Goal: Task Accomplishment & Management: Use online tool/utility

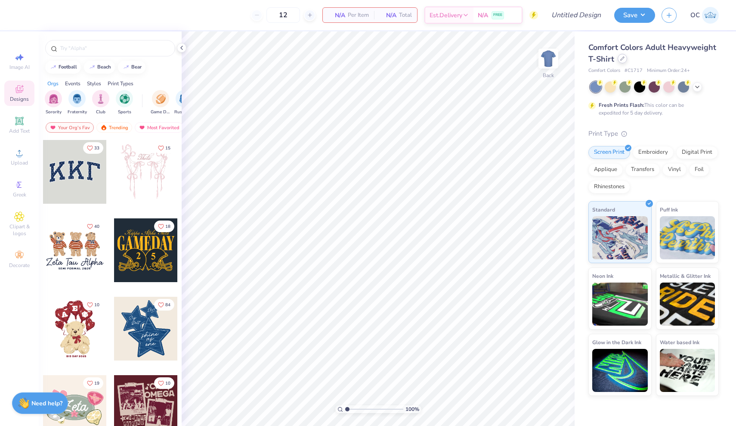
click at [622, 58] on icon at bounding box center [622, 58] width 3 height 3
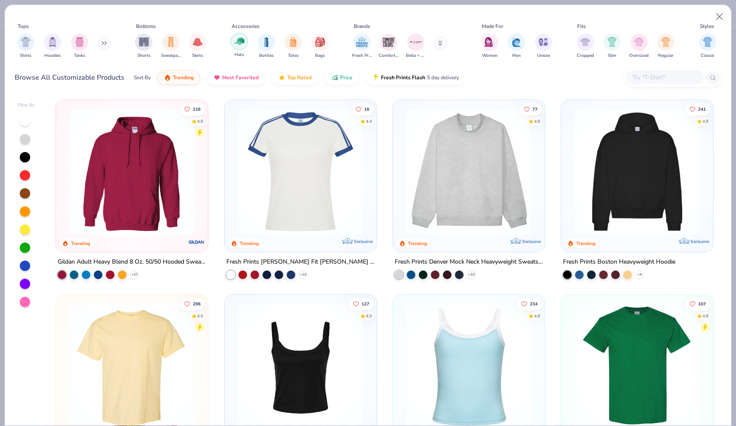
click at [236, 45] on img "filter for Hats" at bounding box center [240, 41] width 10 height 10
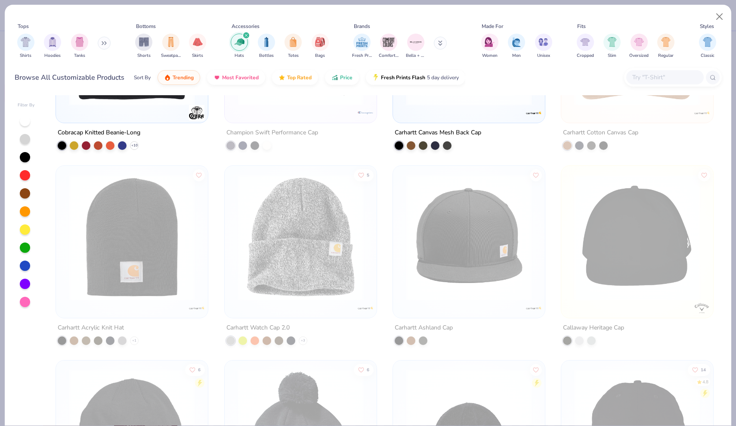
scroll to position [3486, 0]
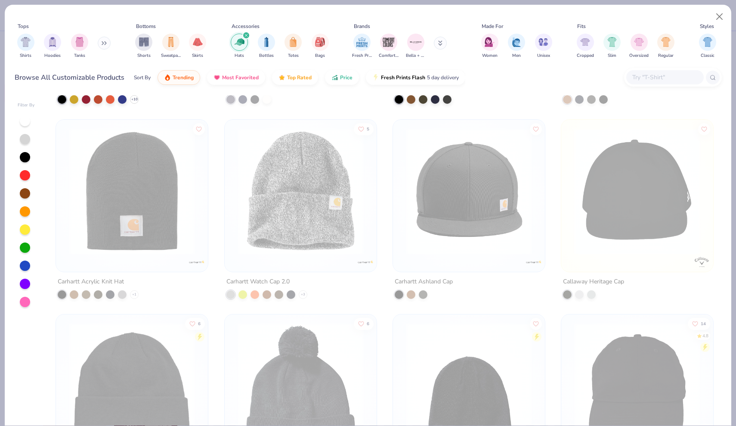
click at [306, 201] on img at bounding box center [300, 191] width 135 height 126
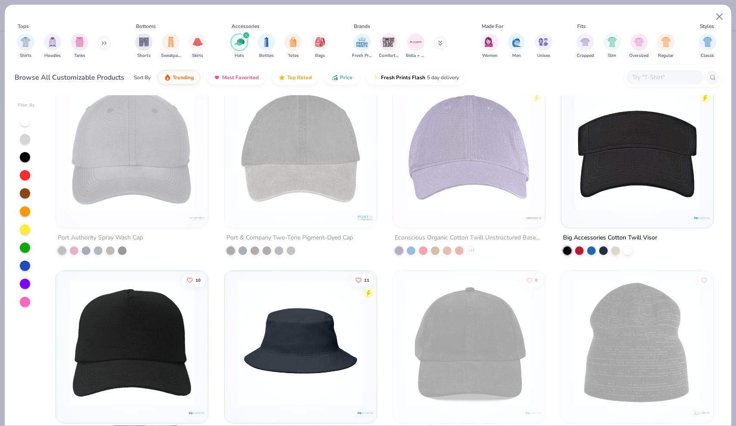
scroll to position [937, 0]
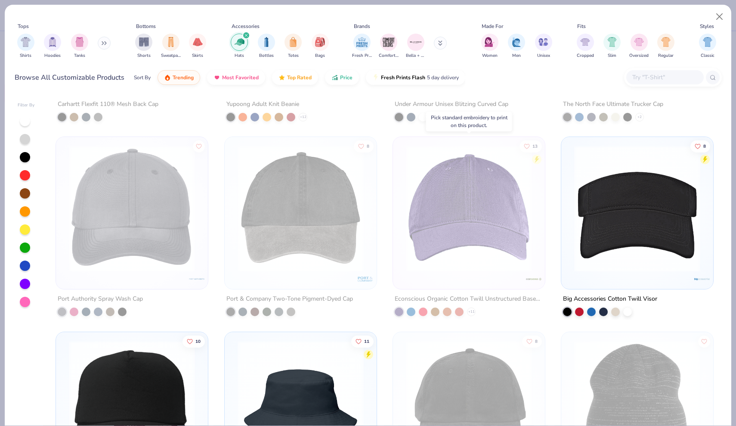
click at [447, 183] on img at bounding box center [469, 209] width 135 height 126
click at [726, 17] on button "Close" at bounding box center [720, 17] width 16 height 16
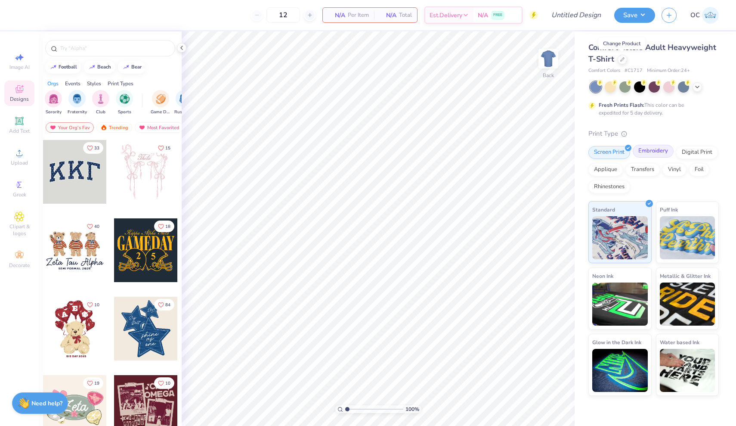
click at [657, 152] on div "Embroidery" at bounding box center [653, 151] width 41 height 13
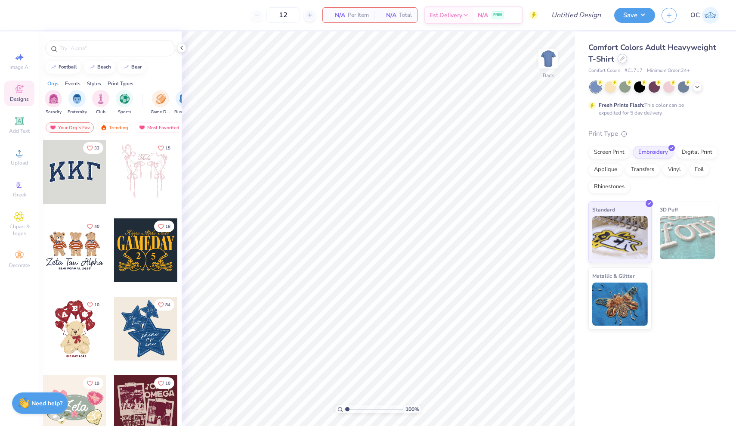
click at [624, 57] on icon at bounding box center [623, 58] width 4 height 4
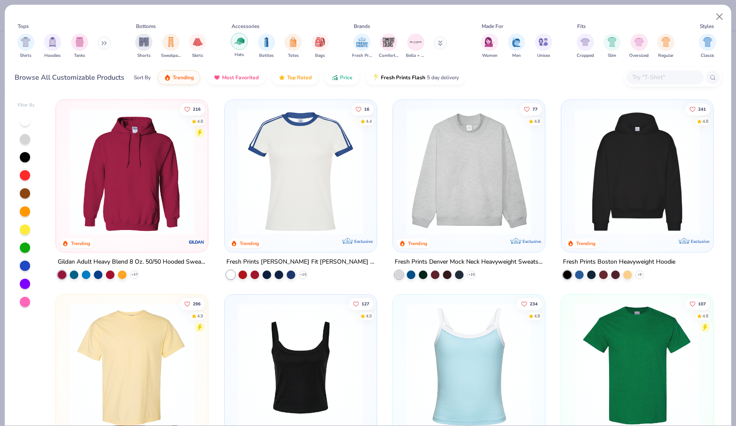
click at [236, 45] on img "filter for Hats" at bounding box center [240, 41] width 10 height 10
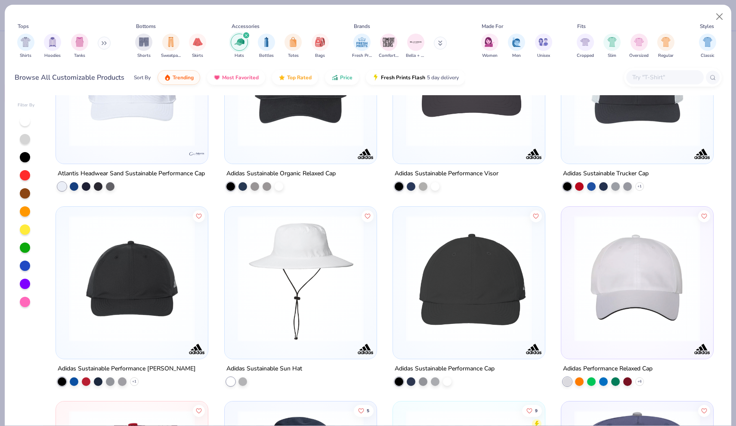
scroll to position [4168, 0]
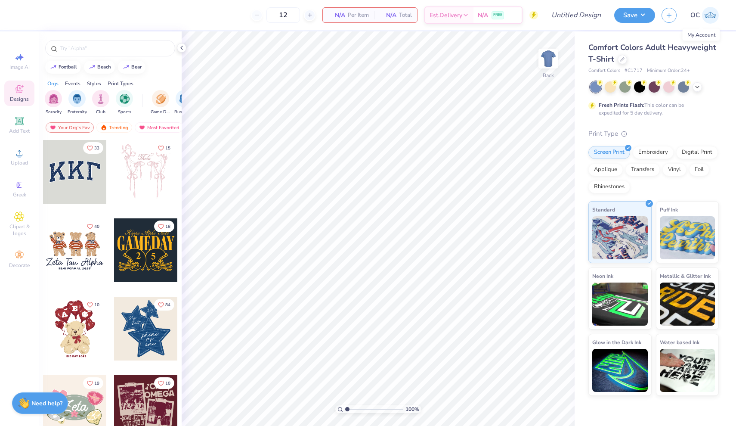
click at [708, 15] on img at bounding box center [710, 15] width 17 height 17
click at [622, 62] on div at bounding box center [622, 58] width 9 height 9
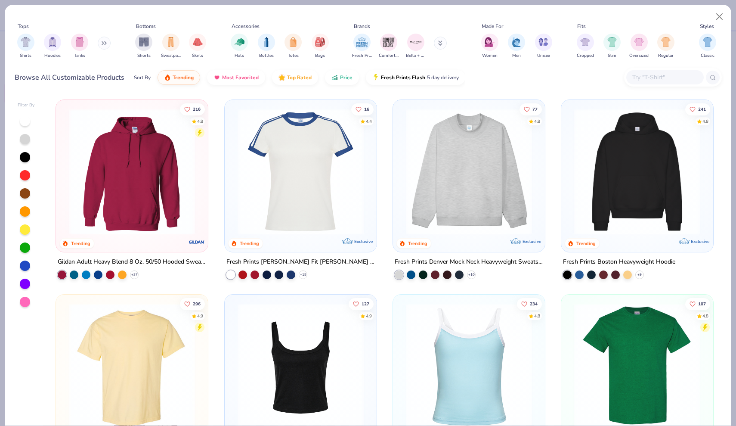
click at [642, 75] on input "text" at bounding box center [665, 77] width 66 height 10
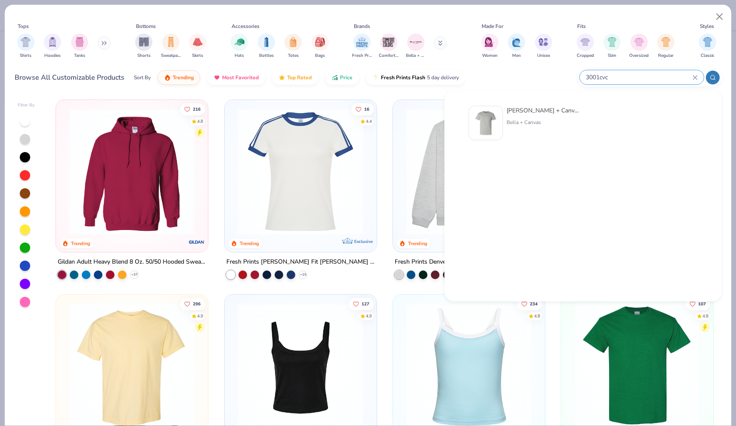
type input "3001cvc"
click at [526, 105] on div "Bella + Canvas Unisex Heather CVC T-Shirt Bella + Canvas" at bounding box center [584, 124] width 248 height 45
click at [494, 119] on img at bounding box center [486, 123] width 27 height 27
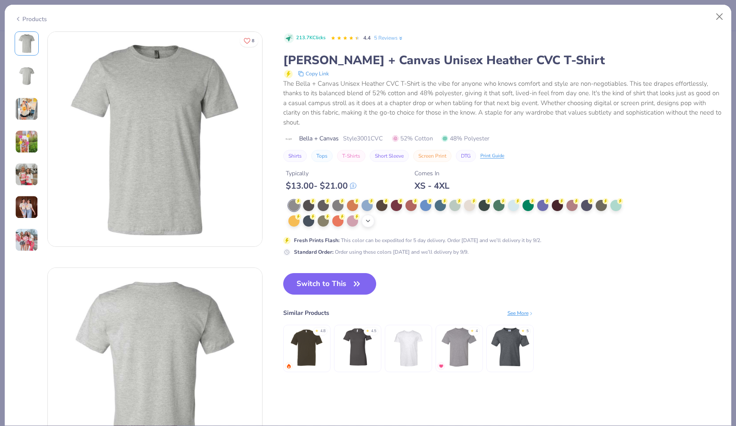
click at [369, 222] on icon at bounding box center [368, 220] width 7 height 7
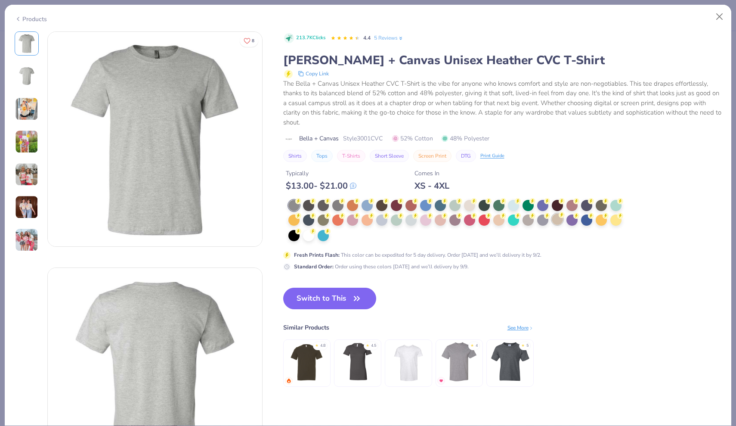
click at [301, 204] on circle at bounding box center [298, 201] width 6 height 6
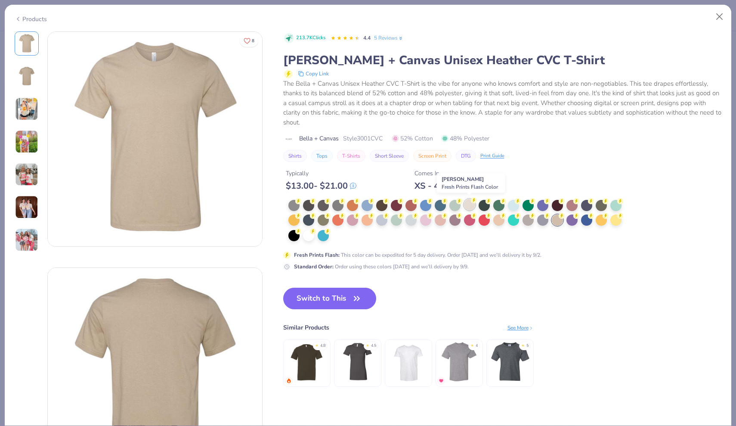
click at [471, 205] on div at bounding box center [469, 204] width 11 height 11
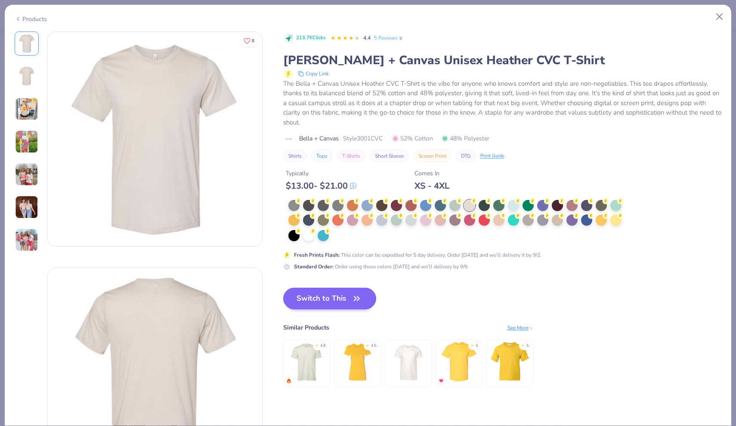
click at [307, 298] on button "Switch to This" at bounding box center [329, 299] width 93 height 22
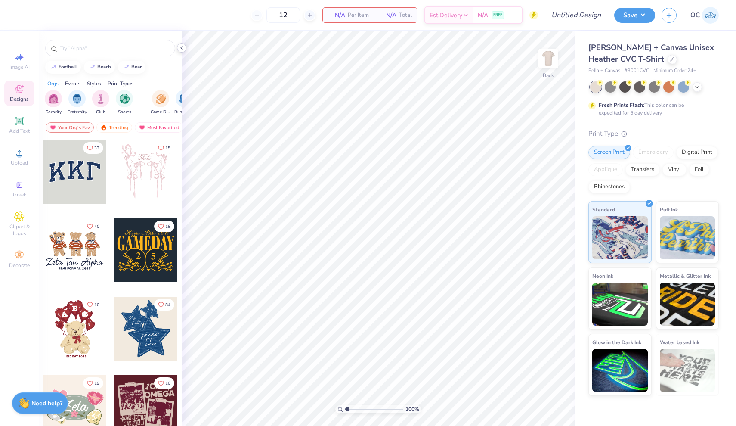
click at [182, 46] on icon at bounding box center [181, 47] width 7 height 7
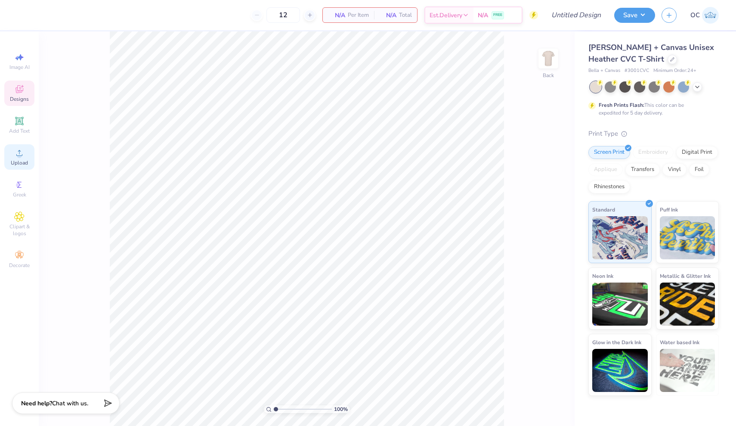
click at [23, 160] on span "Upload" at bounding box center [19, 162] width 17 height 7
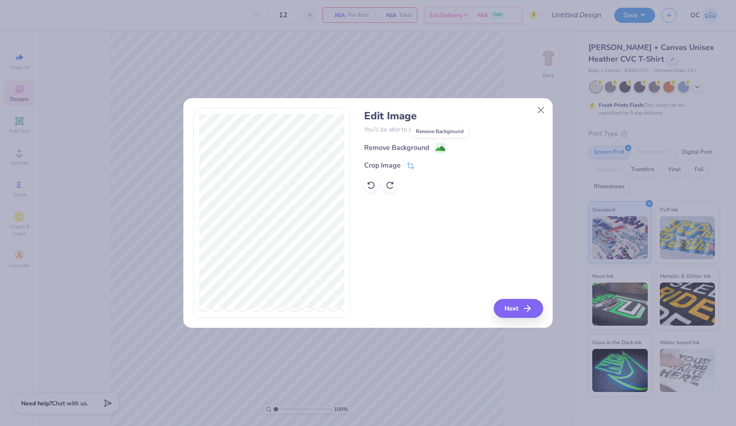
click at [440, 148] on image at bounding box center [440, 148] width 9 height 9
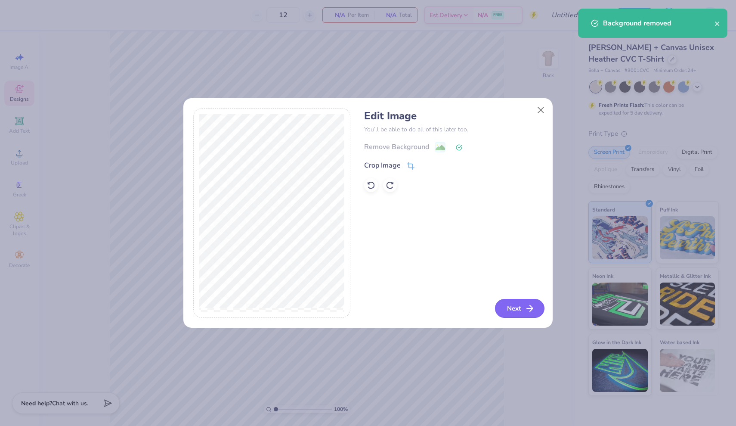
click at [512, 312] on button "Next" at bounding box center [520, 308] width 50 height 19
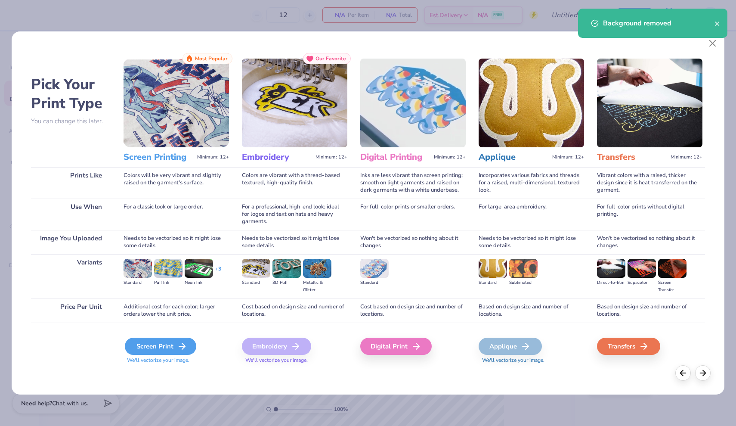
click at [170, 345] on div "Screen Print" at bounding box center [160, 346] width 71 height 17
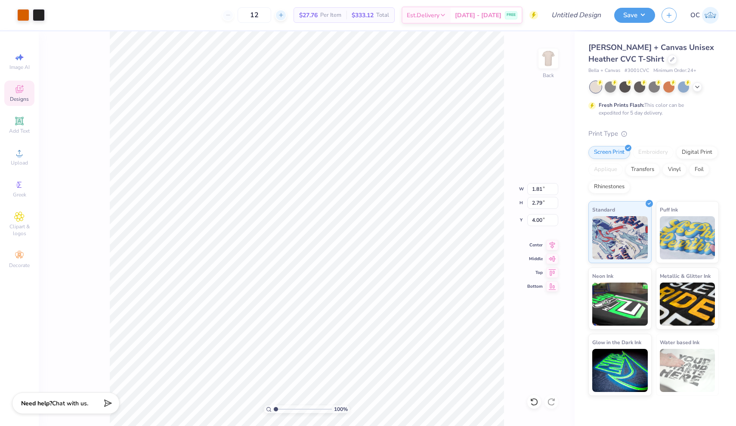
type input "1.81"
type input "2.79"
type input "3.00"
click at [558, 58] on img at bounding box center [548, 58] width 34 height 34
click at [12, 161] on span "Upload" at bounding box center [19, 162] width 17 height 7
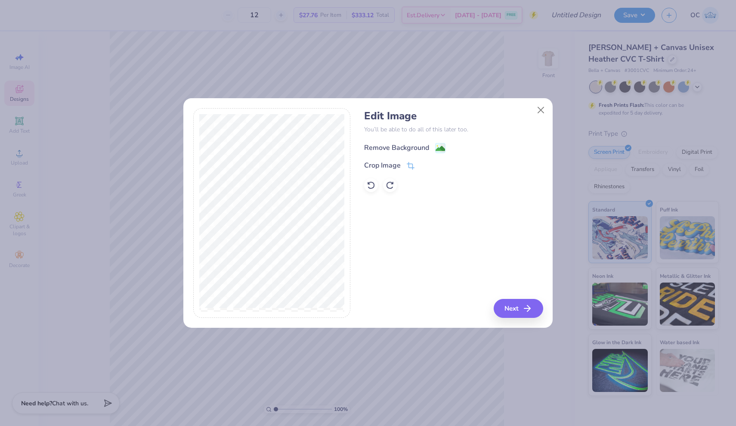
click at [440, 147] on image at bounding box center [440, 148] width 9 height 9
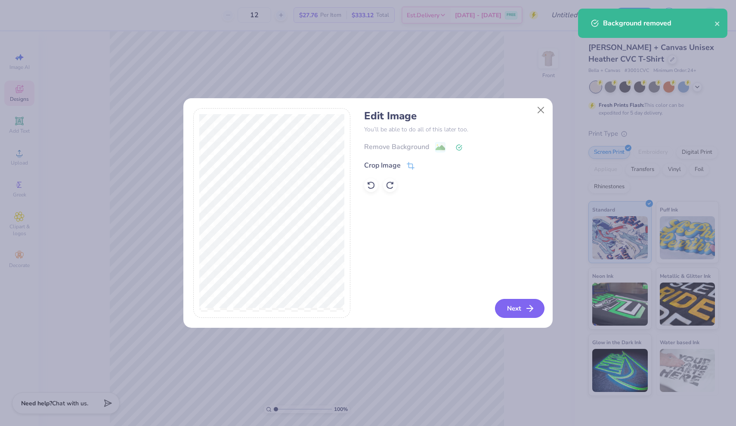
click at [524, 308] on button "Next" at bounding box center [520, 308] width 50 height 19
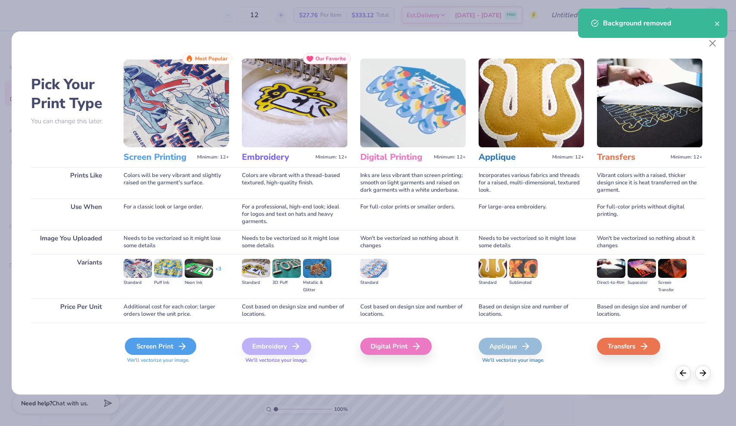
click at [165, 347] on div "Screen Print" at bounding box center [160, 346] width 71 height 17
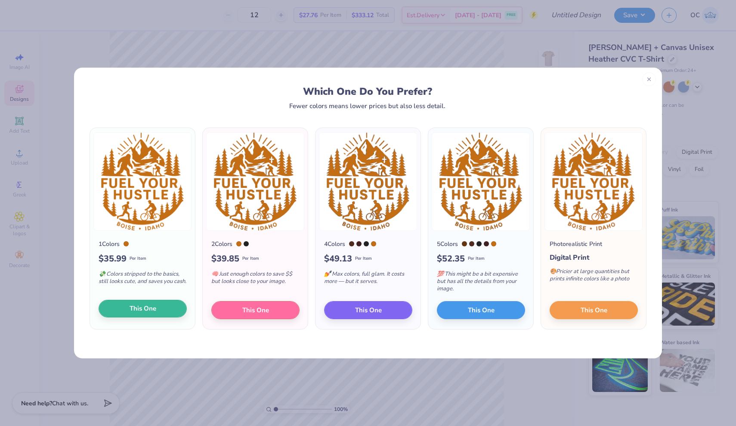
click at [140, 310] on span "This One" at bounding box center [143, 309] width 27 height 10
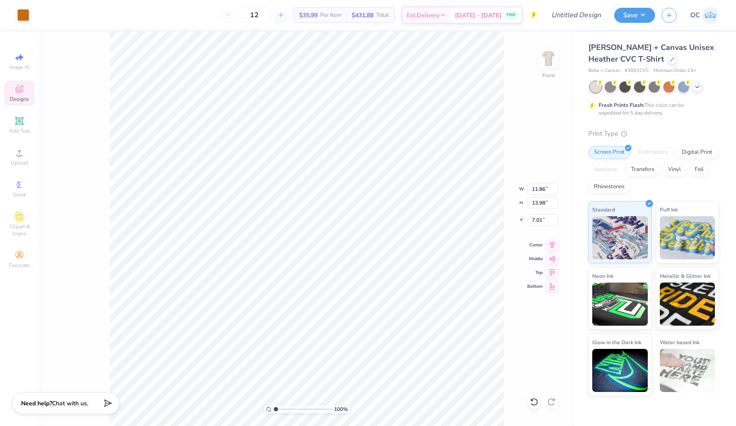
type input "10.58"
type input "12.48"
type input "8.51"
type input "3.00"
click at [550, 59] on img at bounding box center [548, 58] width 34 height 34
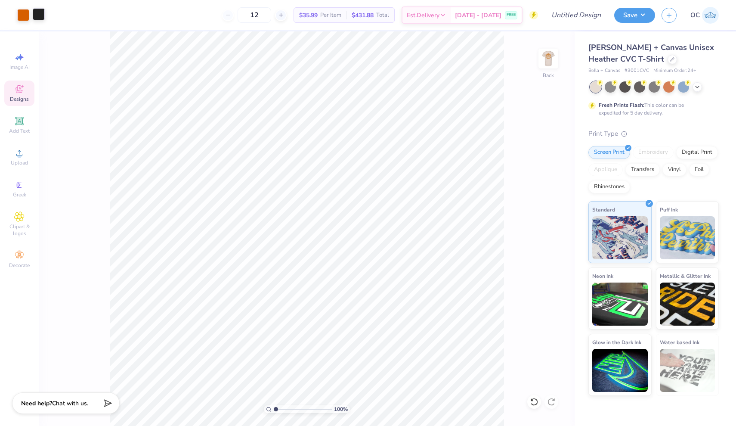
click at [40, 13] on div at bounding box center [39, 14] width 12 height 12
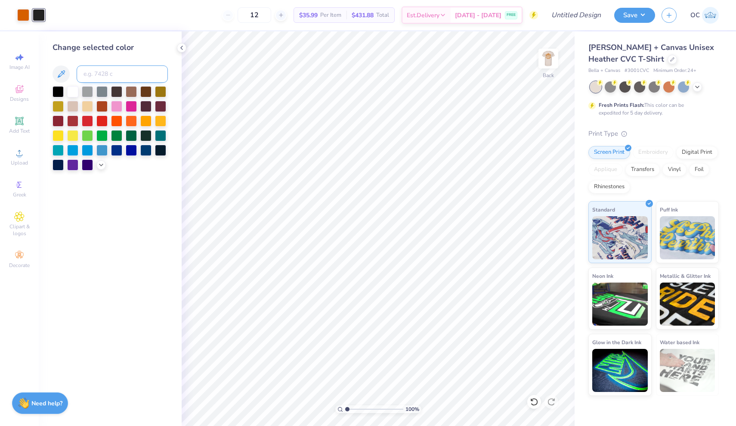
click at [99, 78] on input at bounding box center [122, 73] width 91 height 17
type input "717"
click at [182, 50] on icon at bounding box center [181, 47] width 7 height 7
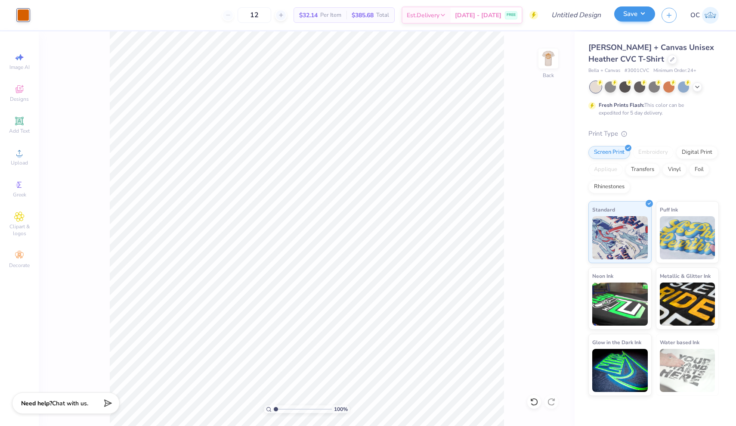
click at [637, 15] on button "Save" at bounding box center [635, 13] width 41 height 15
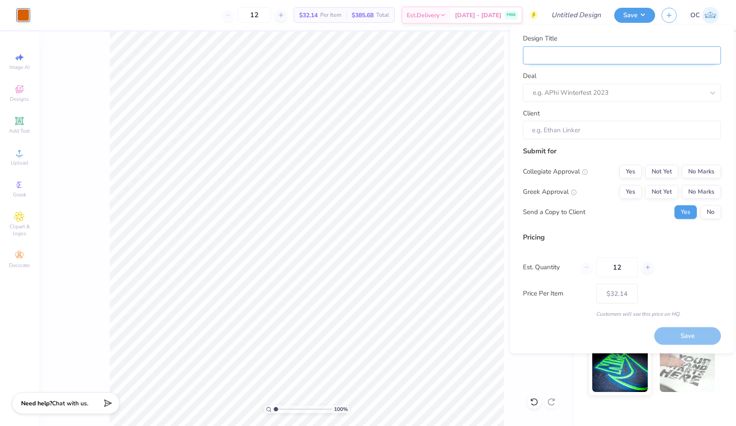
click at [565, 60] on input "Design Title" at bounding box center [622, 55] width 198 height 19
type input "P"
type input "Pr"
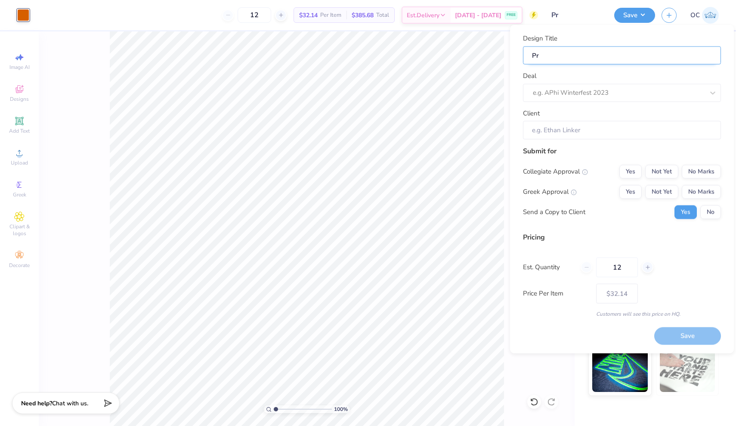
type input "Pro"
type input "Prot"
type input "Prote"
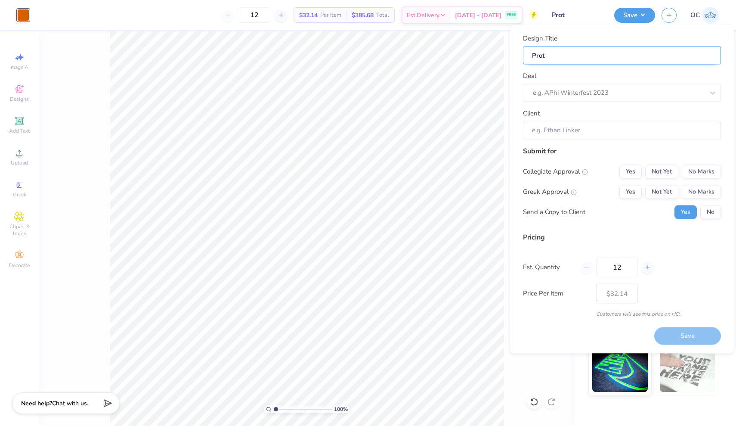
type input "Prote"
type input "Protei"
type input "Protein"
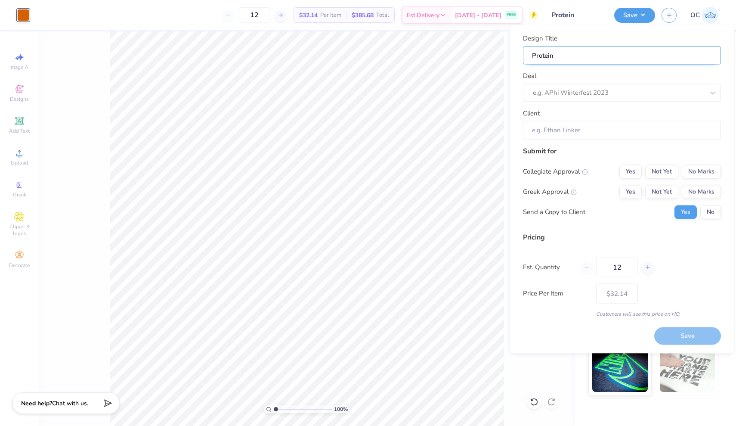
type input "Protein"
type input "Protein S"
type input "Protein Sp"
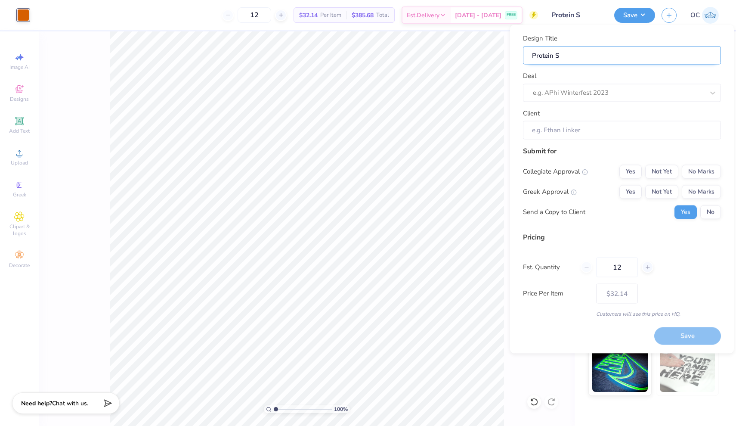
type input "Protein Sp"
type input "Protein Spo"
type input "Protein Spot"
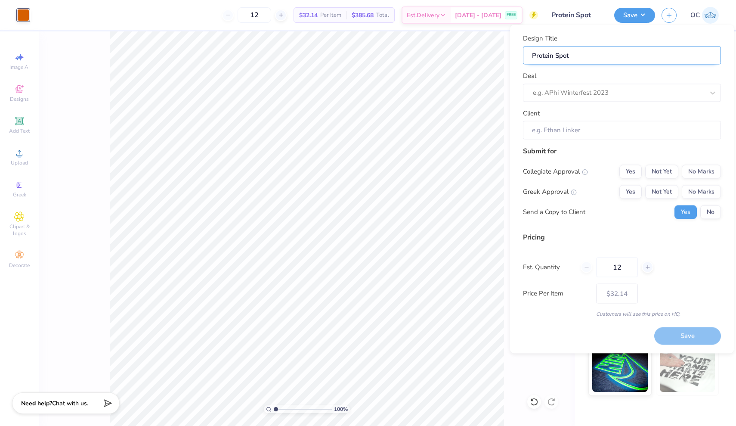
type input "Protein Spot"
type input "Protein Spot T"
type input "Protein Spot Te"
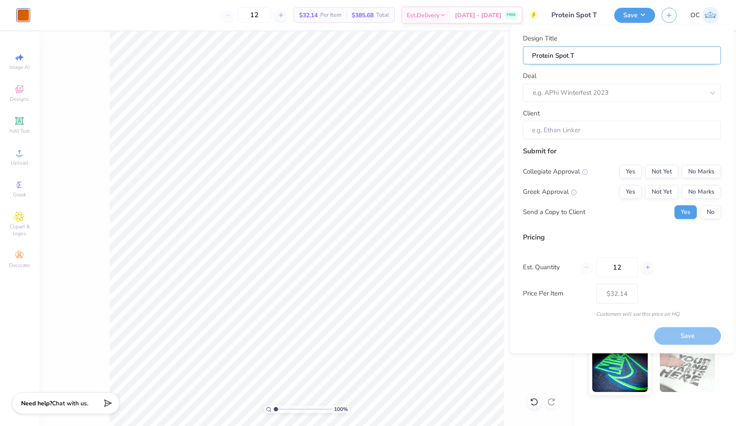
type input "Protein Spot Te"
type input "Protein Spot Tee"
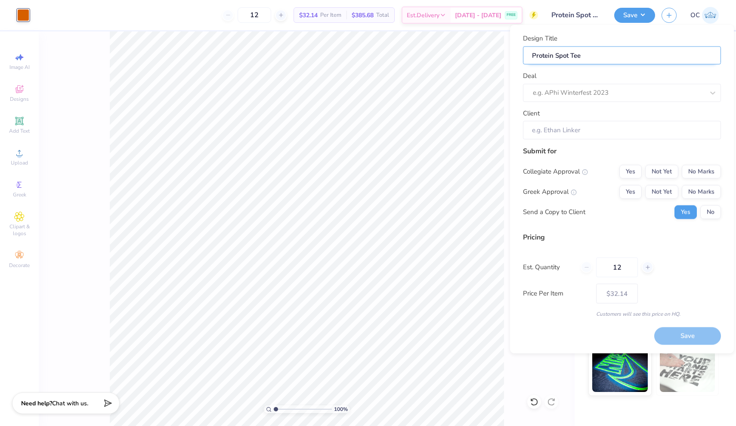
type input "Protein Spot Tee #"
type input "Protein Spot Tee #1"
click at [576, 92] on div "e.g. APhi Winterfest 2023" at bounding box center [618, 93] width 171 height 10
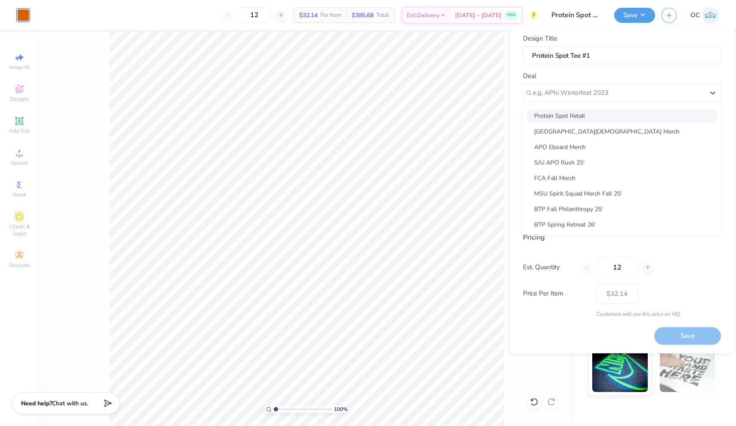
click at [565, 115] on div "Protein Spot Retail" at bounding box center [622, 116] width 191 height 14
type input "[PERSON_NAME]"
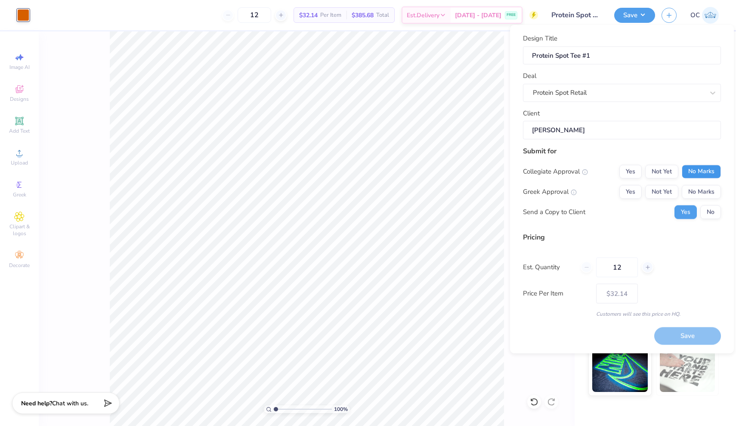
click at [694, 170] on button "No Marks" at bounding box center [701, 172] width 39 height 14
click at [695, 191] on button "No Marks" at bounding box center [701, 192] width 39 height 14
click at [708, 211] on button "No" at bounding box center [711, 212] width 21 height 14
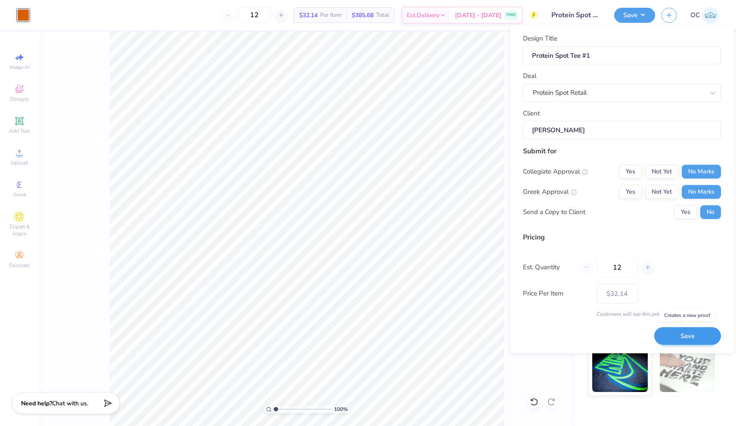
click at [685, 334] on button "Save" at bounding box center [688, 336] width 67 height 18
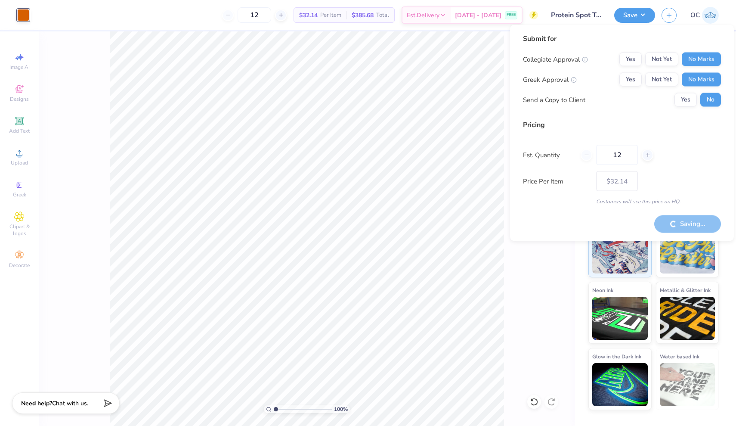
type input "– –"
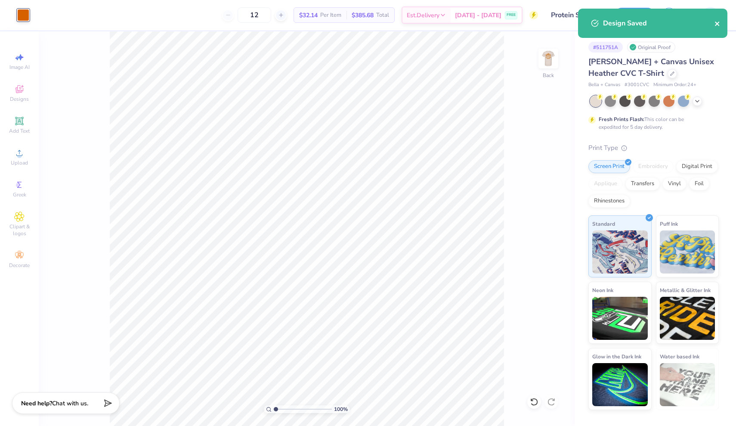
click at [717, 25] on icon "close" at bounding box center [718, 23] width 6 height 7
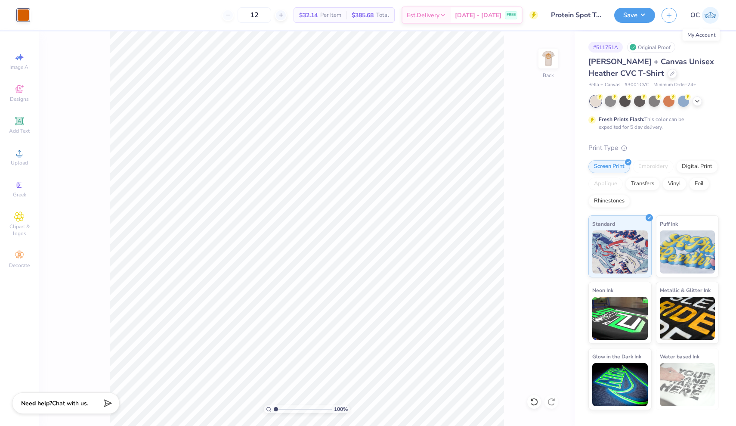
click at [710, 14] on img at bounding box center [710, 15] width 17 height 17
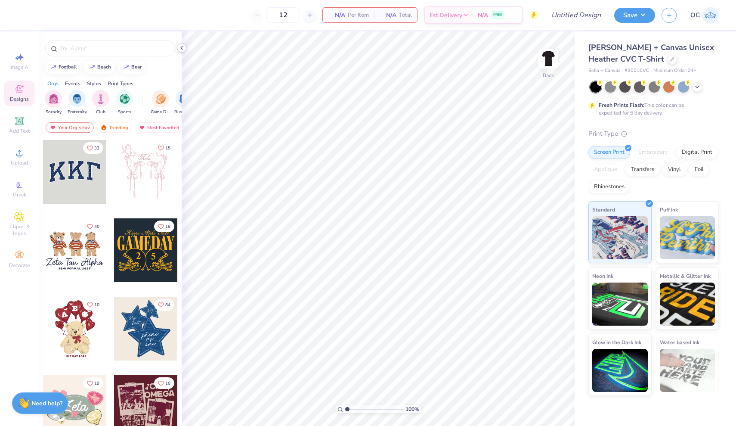
click at [183, 50] on icon at bounding box center [181, 47] width 7 height 7
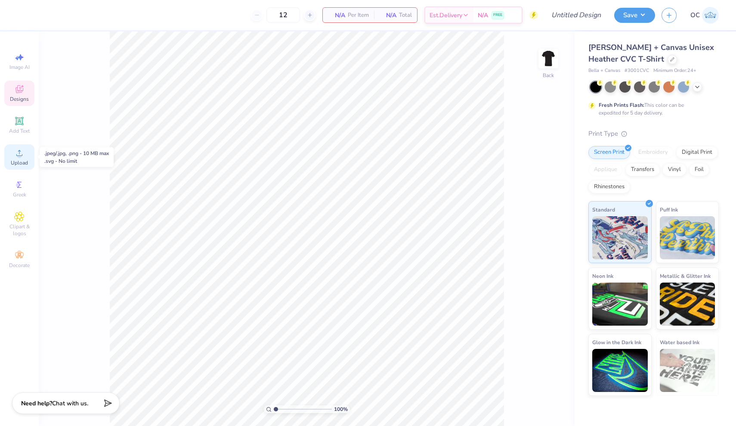
click at [22, 160] on span "Upload" at bounding box center [19, 162] width 17 height 7
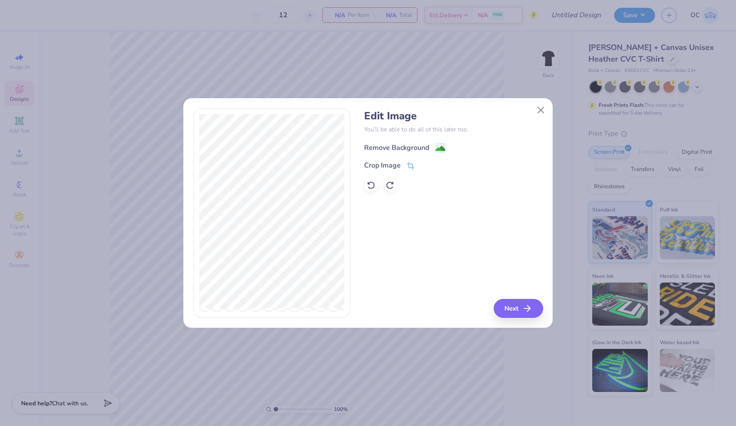
click at [441, 148] on image at bounding box center [440, 148] width 9 height 9
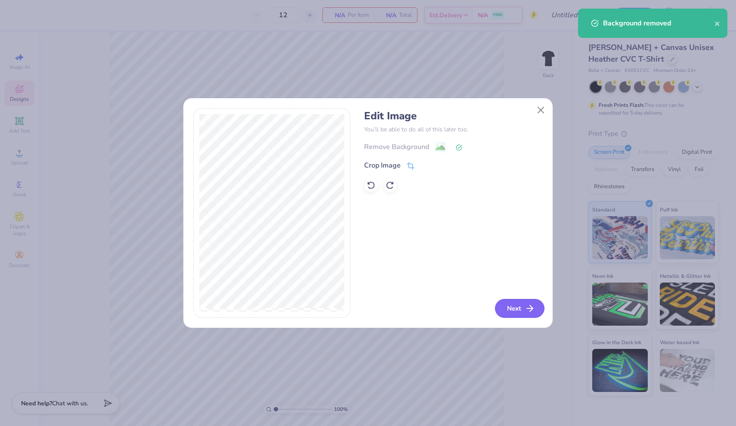
click at [512, 312] on button "Next" at bounding box center [520, 308] width 50 height 19
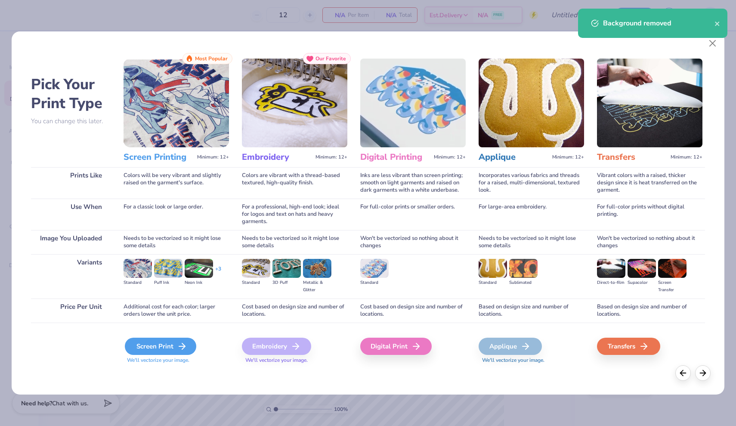
click at [153, 347] on div "Screen Print" at bounding box center [160, 346] width 71 height 17
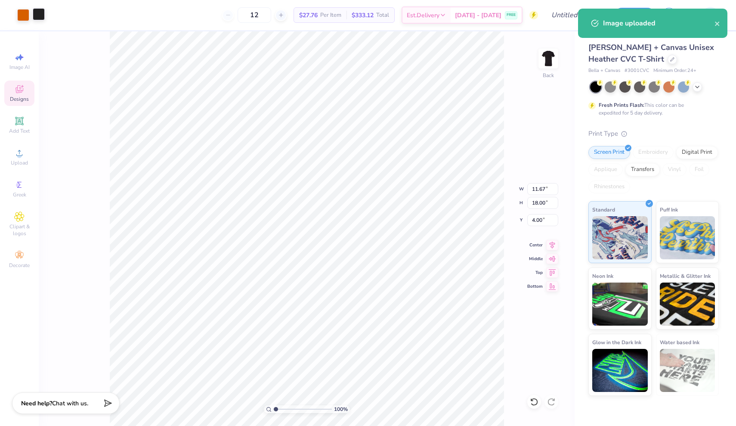
click at [38, 14] on div at bounding box center [39, 14] width 12 height 12
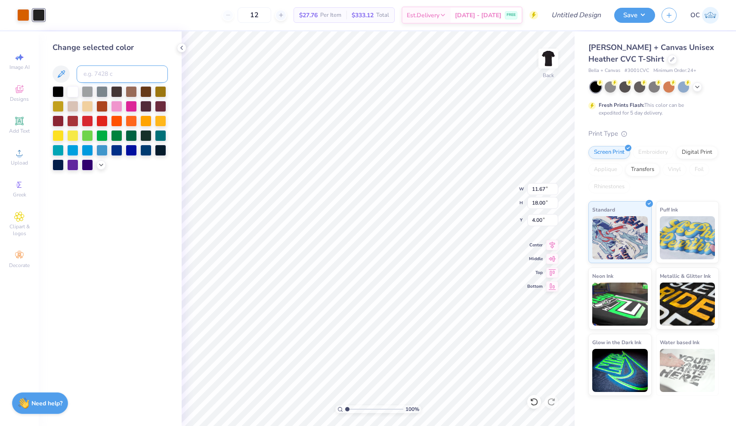
click at [103, 80] on input at bounding box center [122, 73] width 91 height 17
type input "717"
type input "2.03"
type input "3.14"
type input "3.00"
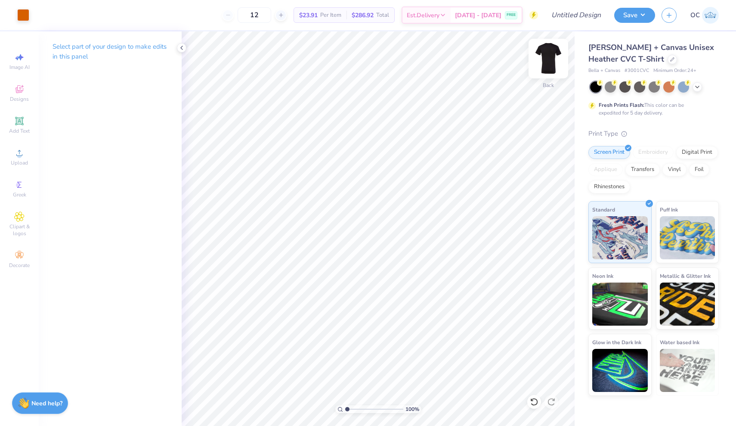
click at [548, 60] on img at bounding box center [548, 58] width 34 height 34
click at [13, 160] on span "Upload" at bounding box center [19, 162] width 17 height 7
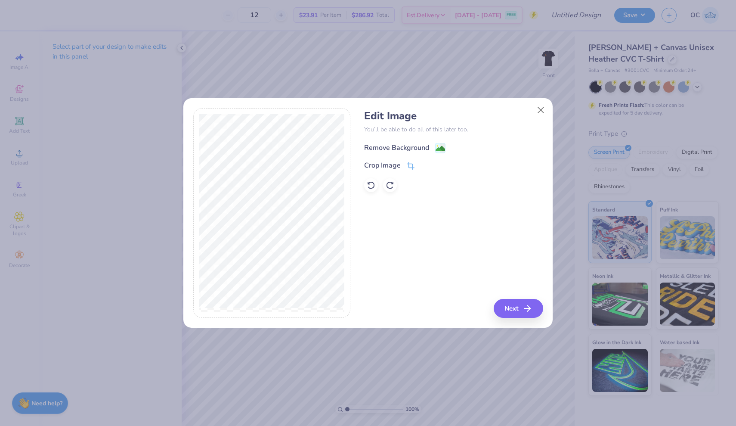
click at [440, 149] on image at bounding box center [440, 148] width 9 height 9
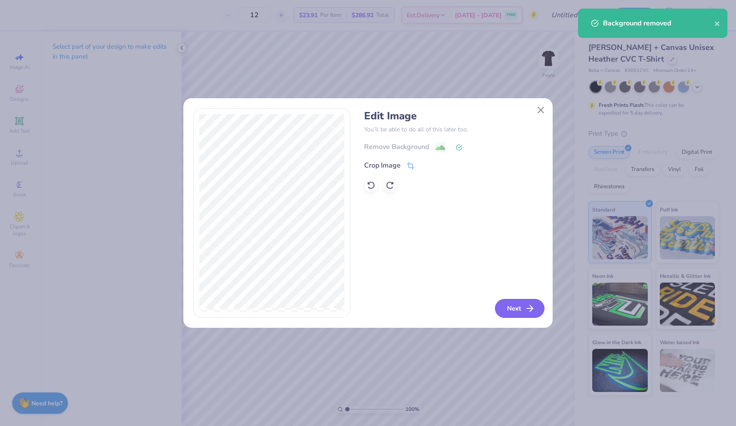
click at [518, 308] on button "Next" at bounding box center [520, 308] width 50 height 19
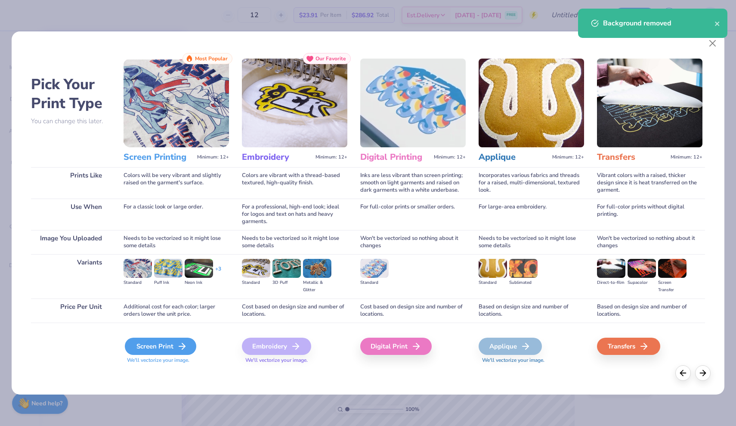
click at [167, 344] on div "Screen Print" at bounding box center [160, 346] width 71 height 17
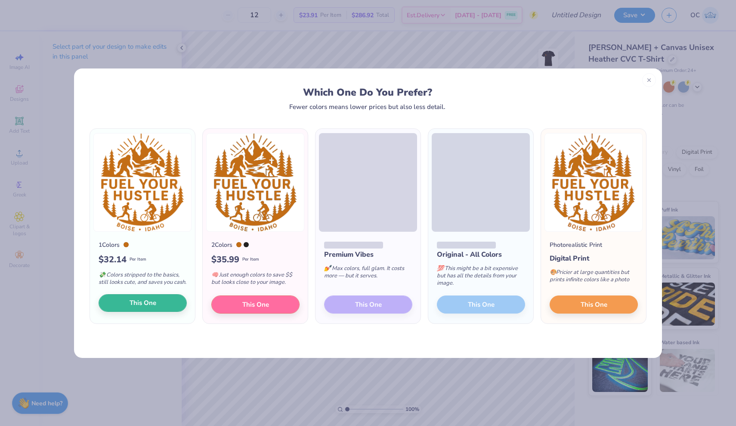
click at [140, 306] on span "This One" at bounding box center [143, 303] width 27 height 10
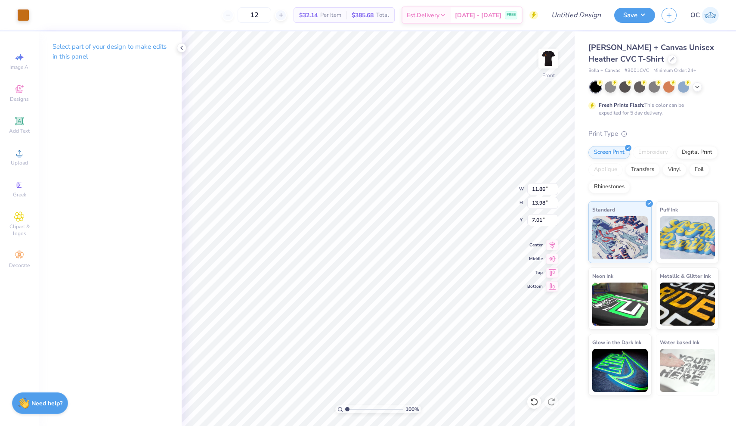
type input "10.58"
type input "12.48"
type input "8.51"
type input "3.00"
click at [636, 10] on button "Save" at bounding box center [635, 13] width 41 height 15
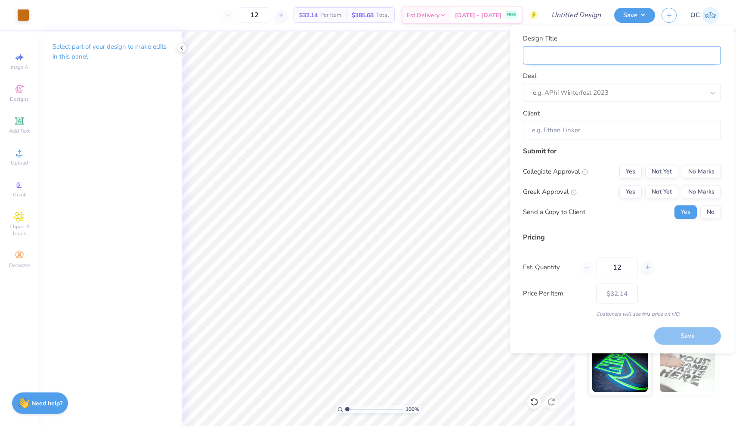
click at [585, 54] on input "Design Title" at bounding box center [622, 55] width 198 height 19
type input "P"
type input "Pr"
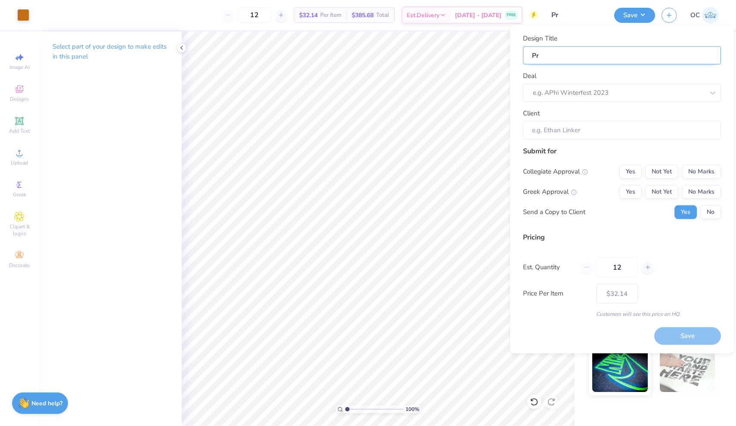
type input "Pro"
type input "Prot"
type input "Prote"
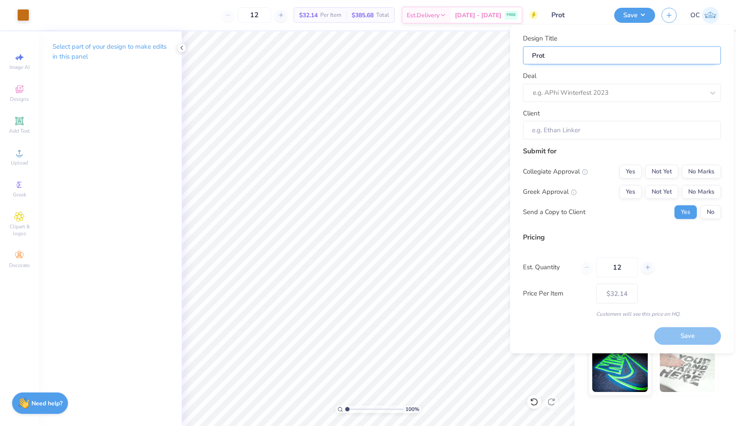
type input "Prote"
type input "Protei"
type input "Protein"
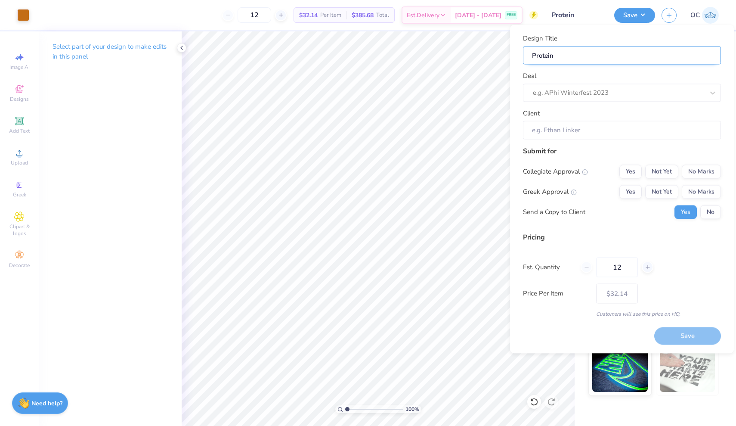
type input "Protein"
type input "Protein S"
type input "Protein Sp"
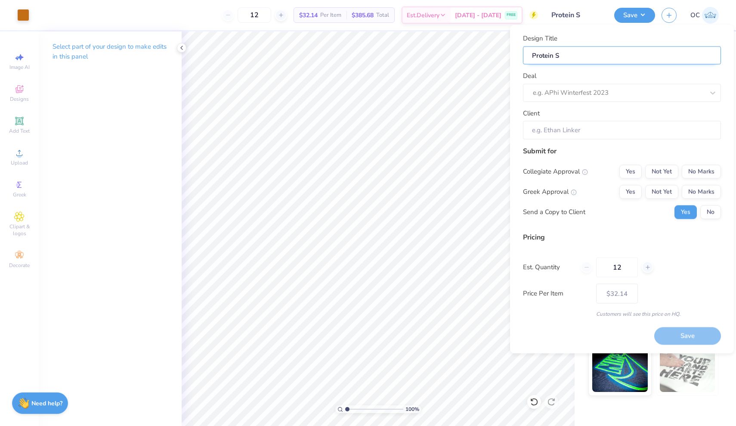
type input "Protein Sp"
type input "Protein Spo"
type input "Protein Spot"
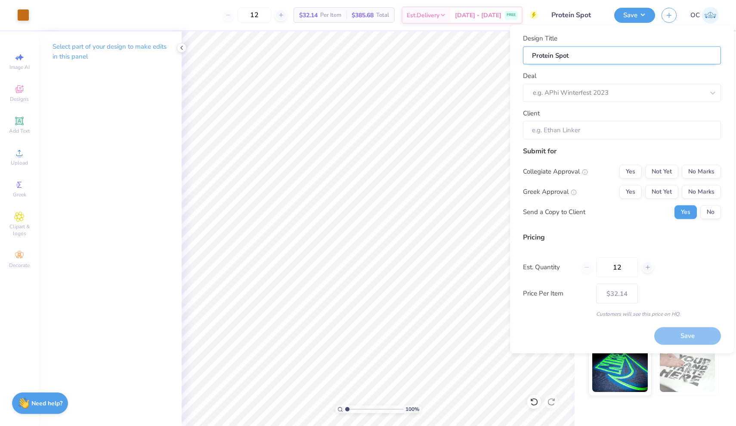
type input "Protein Spot"
type input "Protein Spot R"
type input "Protein Spot Re"
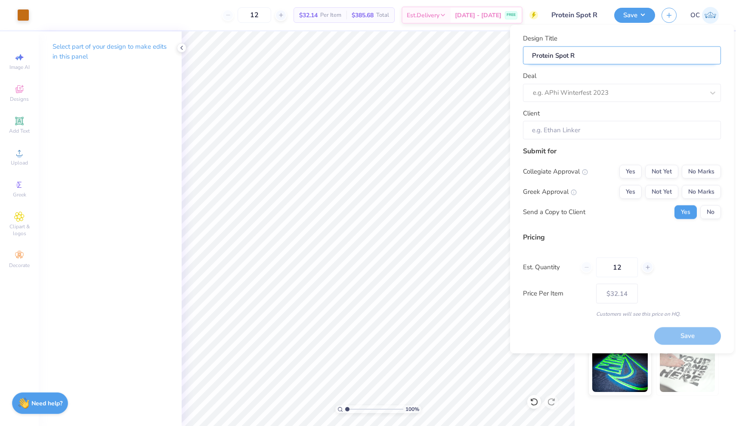
type input "Protein Spot Re"
type input "Protein Spot Ret"
type input "Protein Spot [PERSON_NAME]"
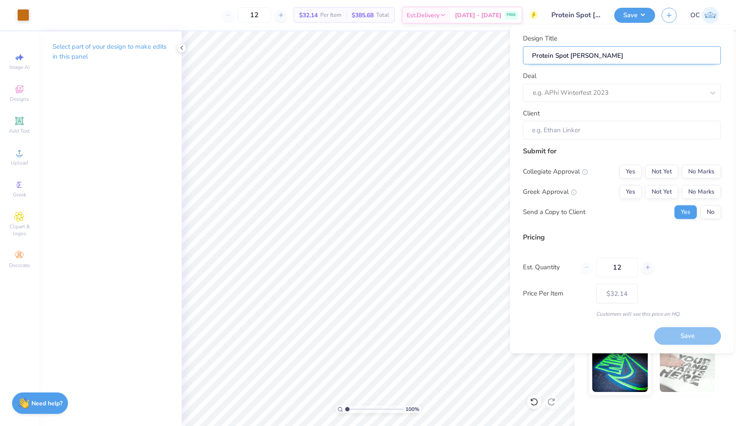
type input "Protein Spot Retai"
type input "Protein Spot Retail"
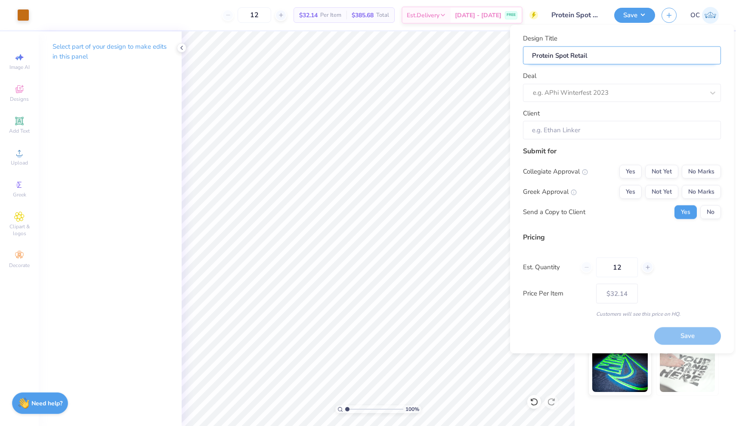
type input "Protein Spot Retail"
type input "Protein Spot Retail T"
type input "Protein Spot Retail Te"
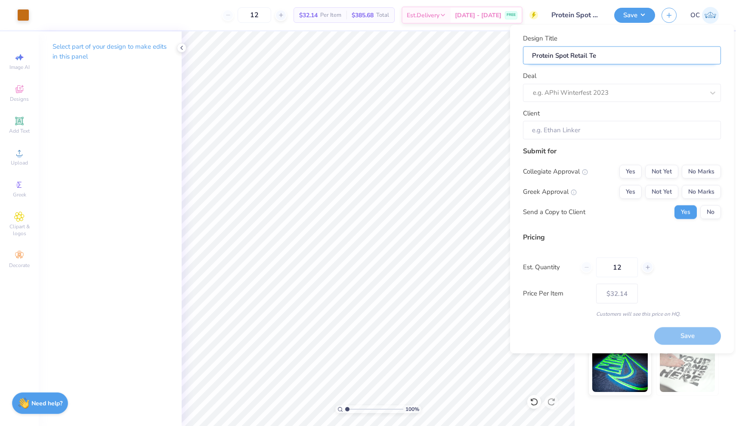
type input "Protein Spot Retail Tee"
type input "Protein Spot Retail Tees"
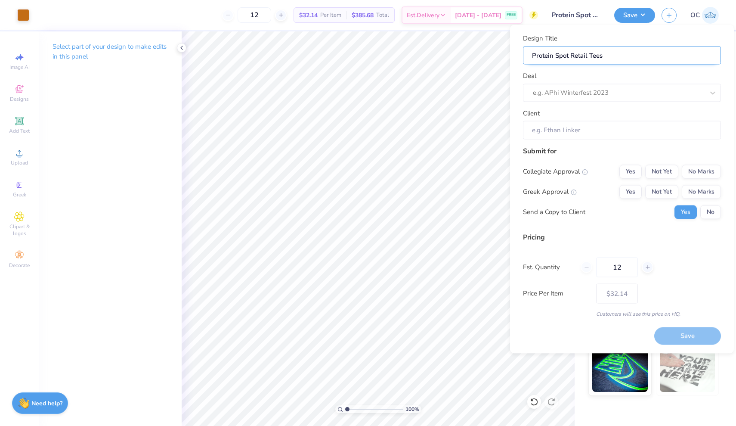
type input "Protein Spot Retail Tees"
type input "Protein Spot Retail Tee"
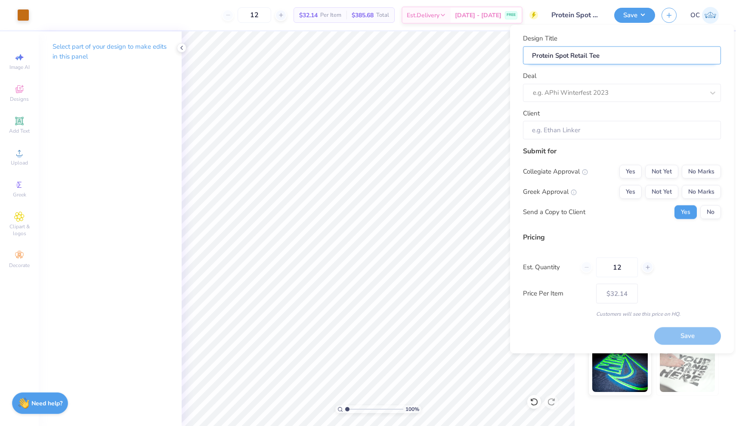
type input "Protein Spot Retail Tee"
type input "Protein Spot Retail Tee 3"
type input "Protein Spot Retail Tee 32"
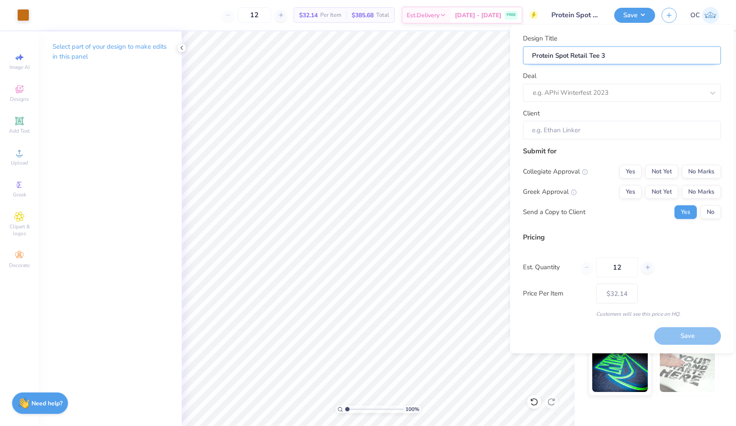
type input "Protein Spot Retail Tee 32"
type input "Protein Spot Retail Tee 3"
type input "Protein Spot Retail Tee"
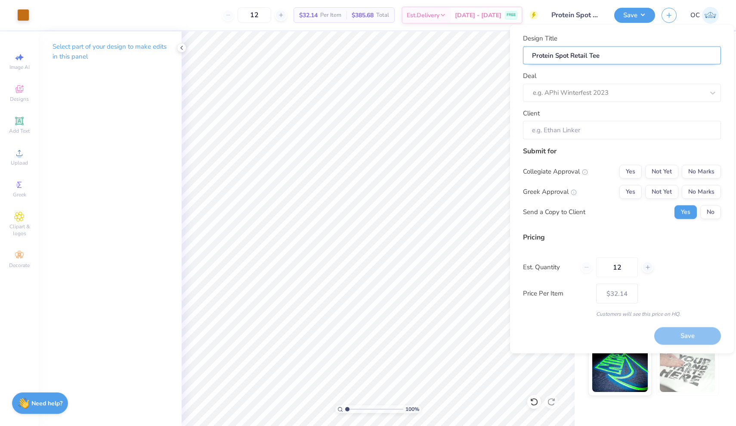
type input "Protein Spot Retail Tee #"
type input "Protein Spot Retail Tee #2"
click at [557, 92] on div "e.g. APhi Winterfest 2023" at bounding box center [610, 93] width 154 height 10
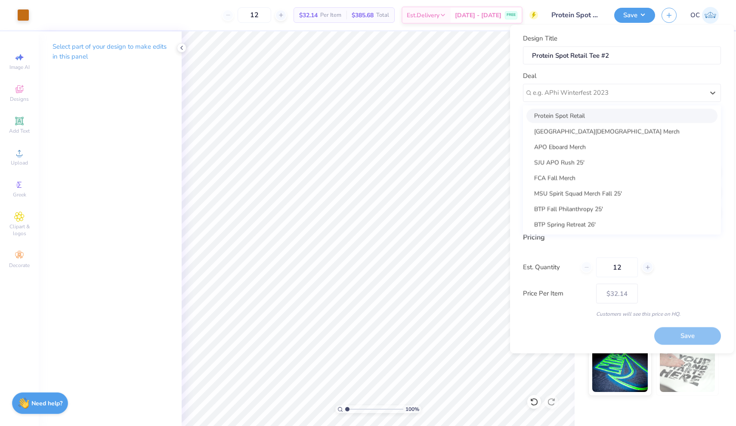
click at [560, 114] on div "Protein Spot Retail" at bounding box center [622, 116] width 191 height 14
type input "[PERSON_NAME]"
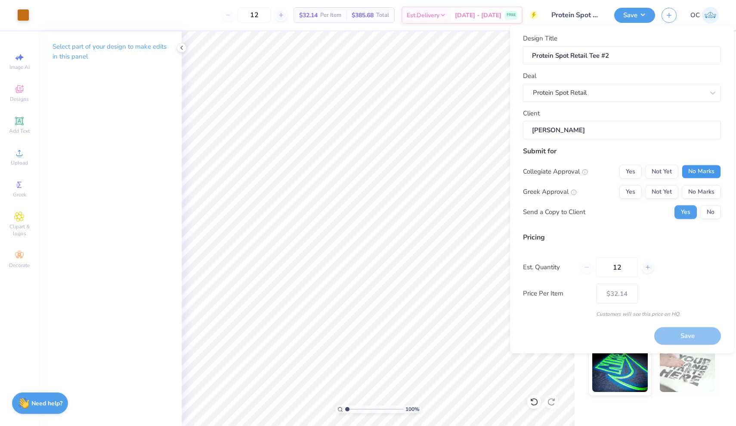
click at [712, 176] on button "No Marks" at bounding box center [701, 172] width 39 height 14
click at [708, 189] on button "No Marks" at bounding box center [701, 192] width 39 height 14
click at [708, 214] on button "No" at bounding box center [711, 212] width 21 height 14
click at [679, 332] on button "Save" at bounding box center [688, 336] width 67 height 18
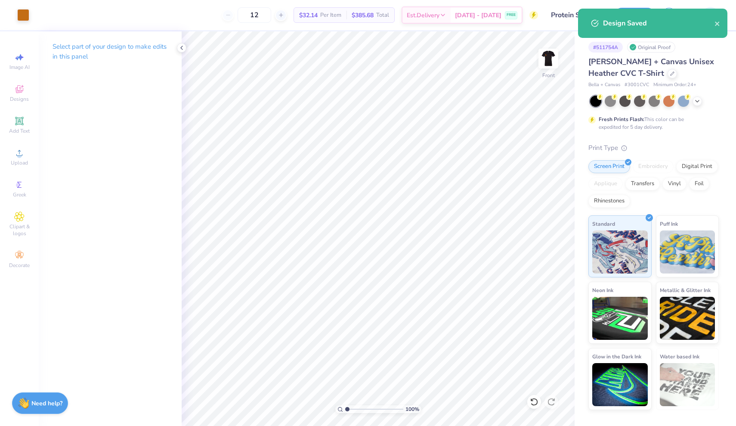
type input "– –"
